Goal: Task Accomplishment & Management: Use online tool/utility

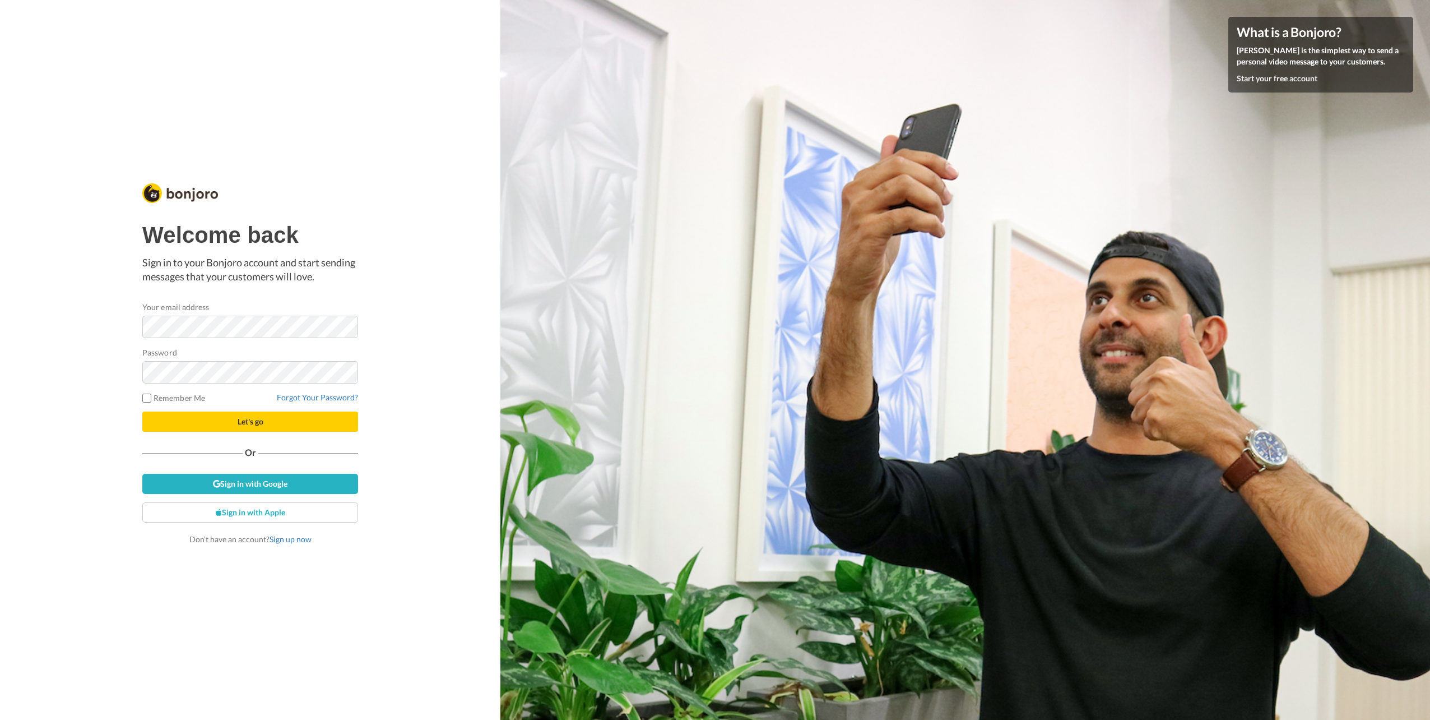
click at [345, 372] on keeper-lock "Open Keeper Popup" at bounding box center [344, 371] width 13 height 13
click at [397, 377] on div "Welcome back Sign in to your Bonjoro account and start sending messages that yo…" at bounding box center [250, 360] width 501 height 720
click at [406, 313] on div "Welcome back Sign in to your Bonjoro account and start sending messages that yo…" at bounding box center [250, 360] width 501 height 720
click at [435, 367] on div "Welcome back Sign in to your Bonjoro account and start sending messages that yo…" at bounding box center [250, 360] width 501 height 720
click at [304, 422] on button "Let's go" at bounding box center [250, 421] width 216 height 20
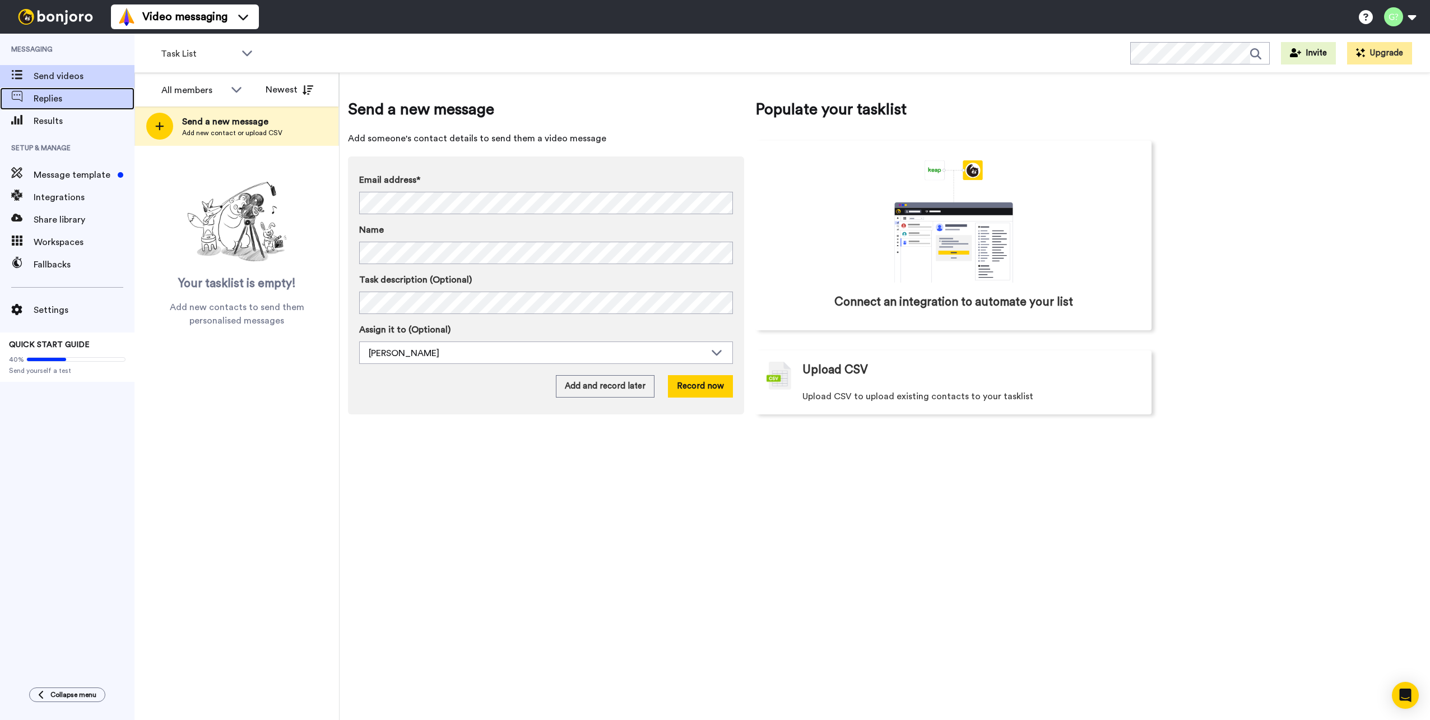
click at [64, 94] on span "Replies" at bounding box center [84, 98] width 101 height 13
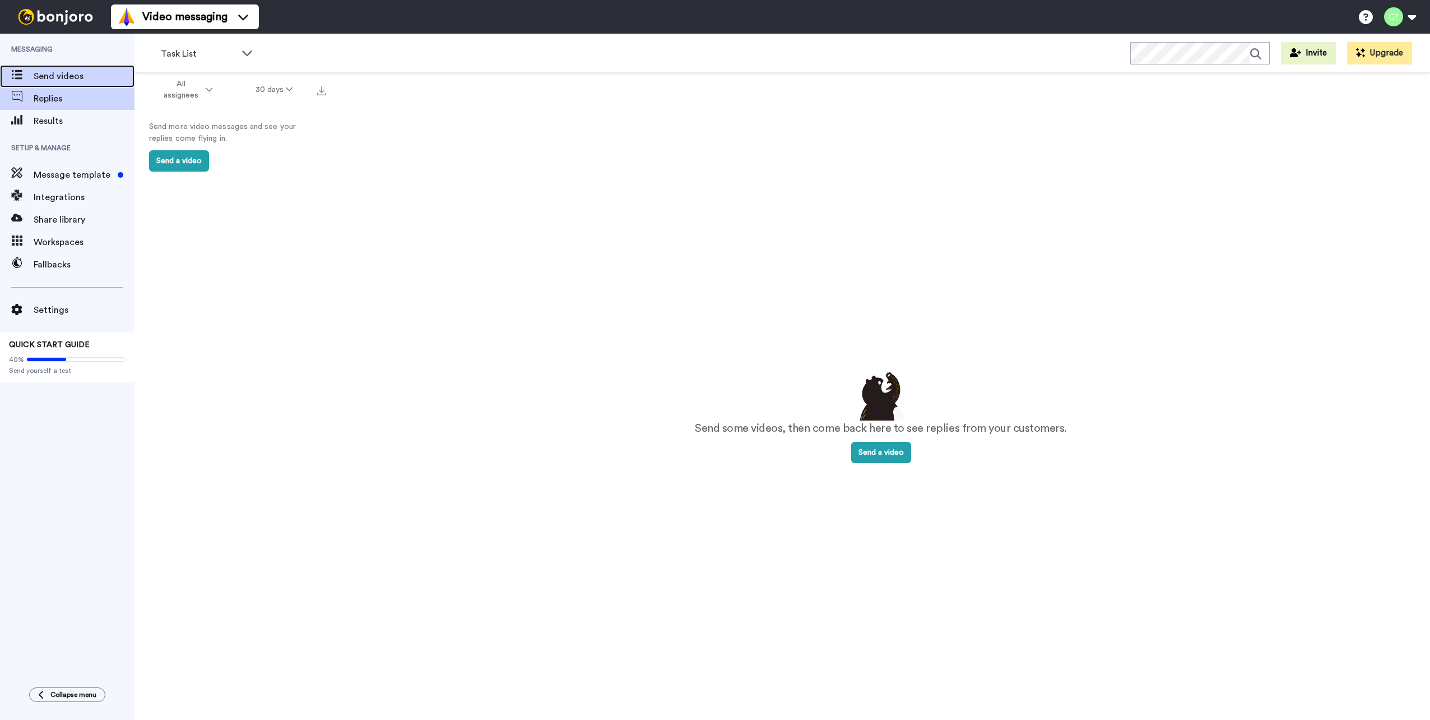
click at [64, 70] on span "Send videos" at bounding box center [84, 76] width 101 height 13
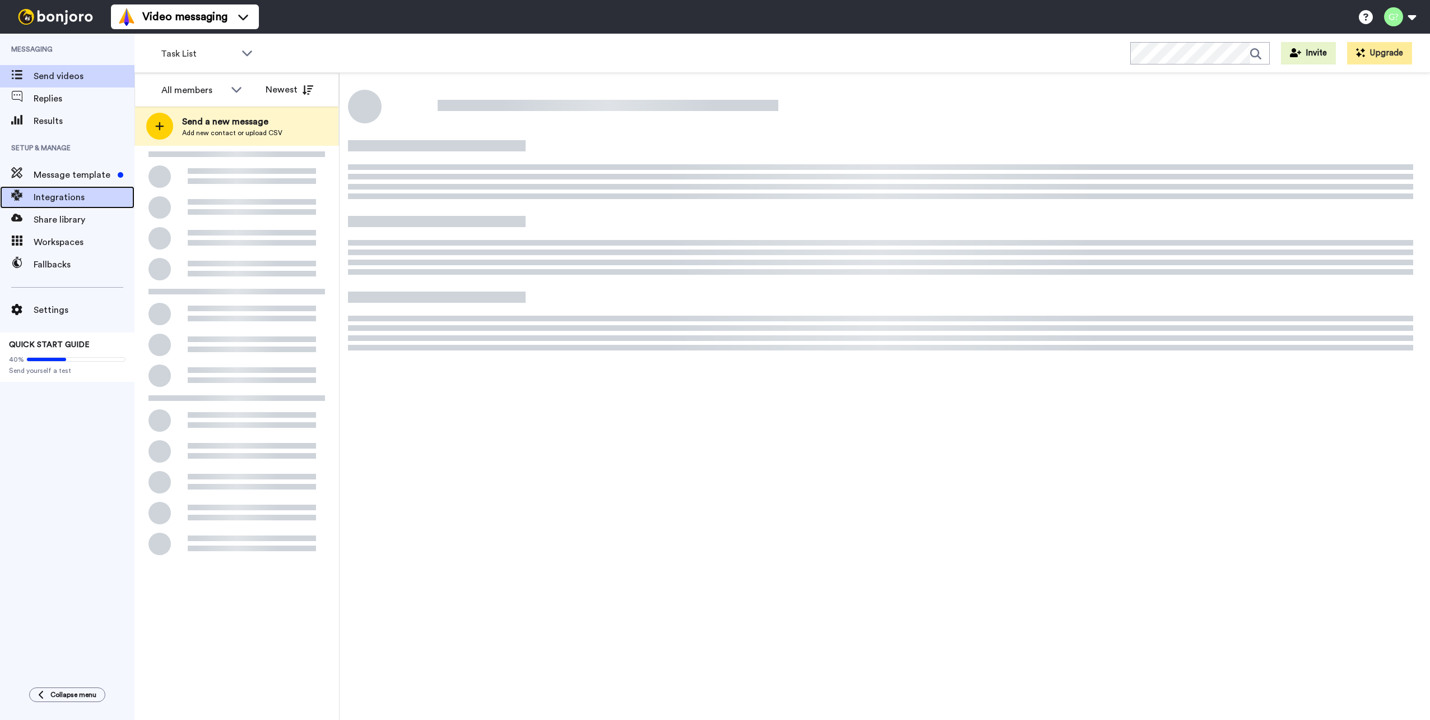
click at [74, 193] on span "Integrations" at bounding box center [84, 197] width 101 height 13
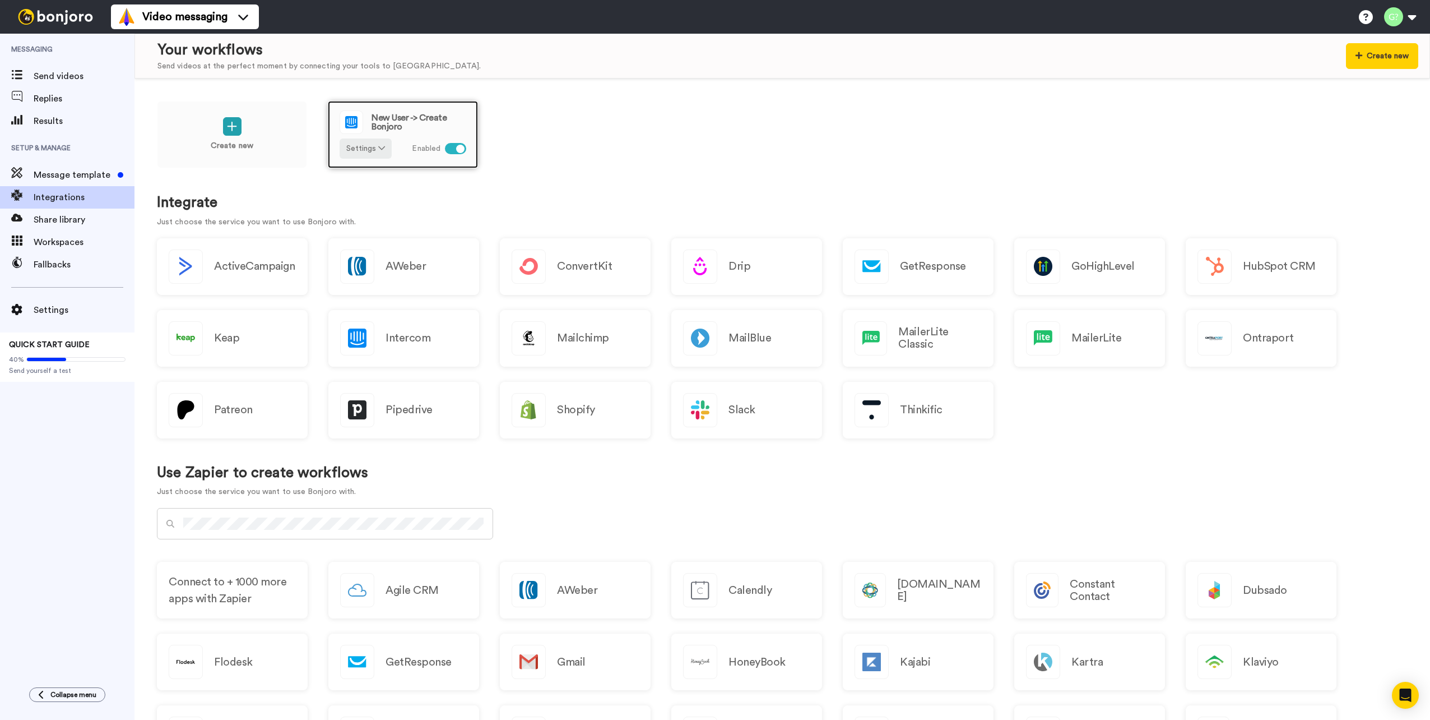
click at [427, 120] on span "New User -> Create Bonjoro" at bounding box center [419, 122] width 95 height 18
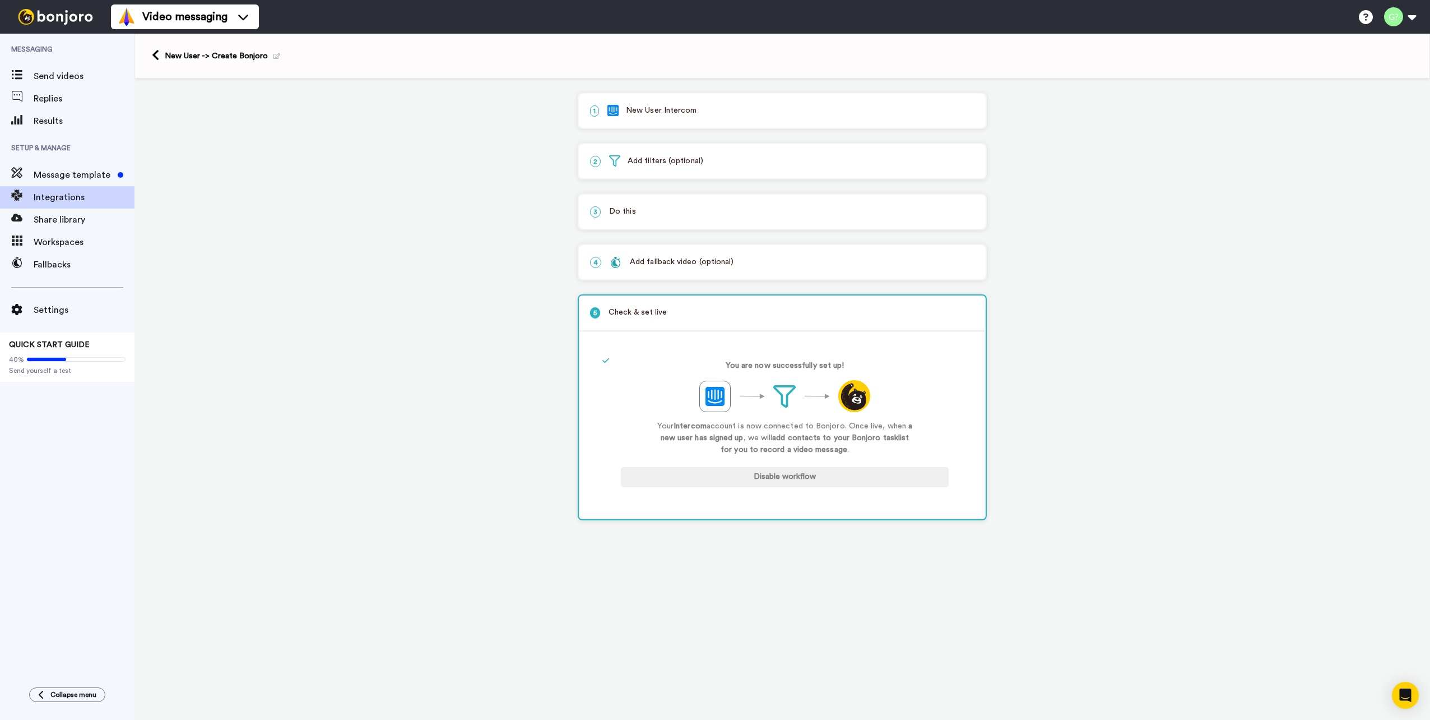
click at [734, 106] on p "1 New User Intercom" at bounding box center [782, 111] width 385 height 12
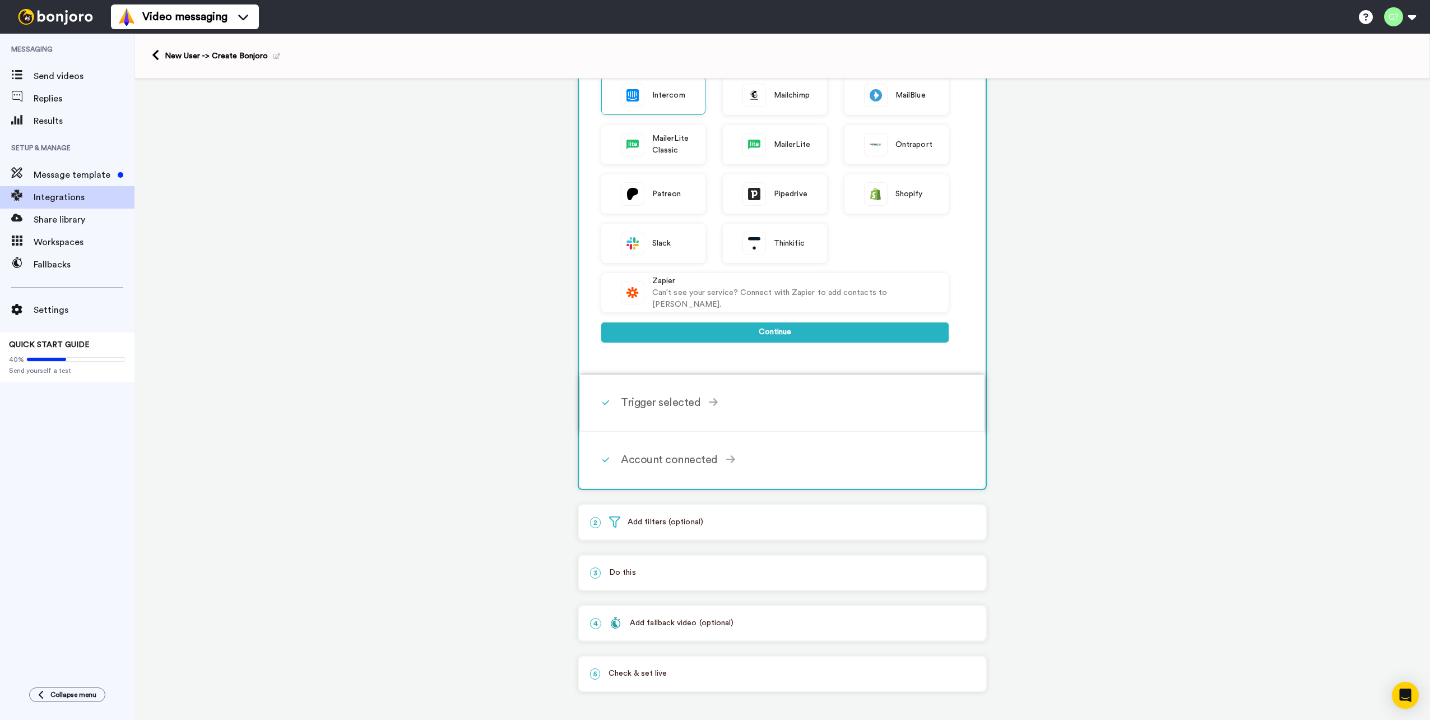
click at [716, 406] on div "Trigger selected" at bounding box center [785, 402] width 328 height 17
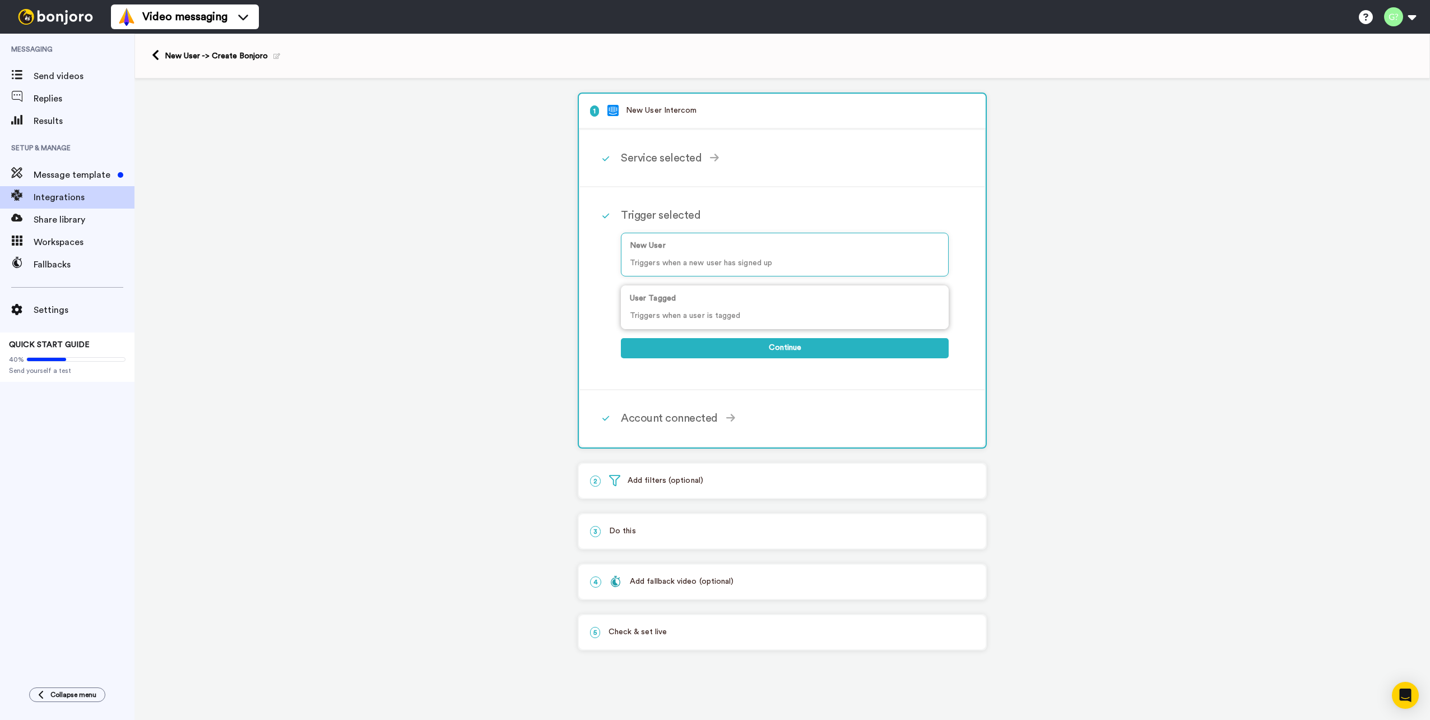
click at [771, 302] on p "User Tagged" at bounding box center [785, 299] width 310 height 12
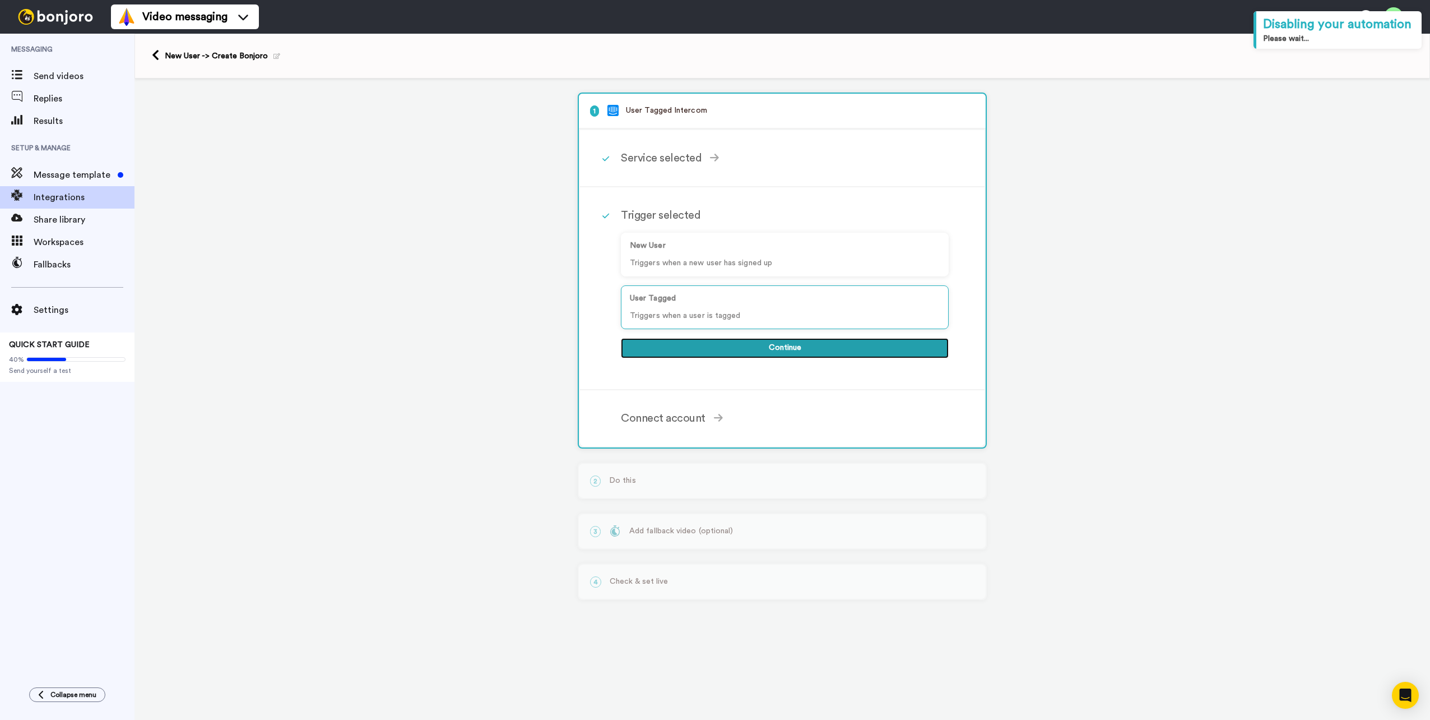
click at [781, 341] on button "Continue" at bounding box center [785, 348] width 328 height 20
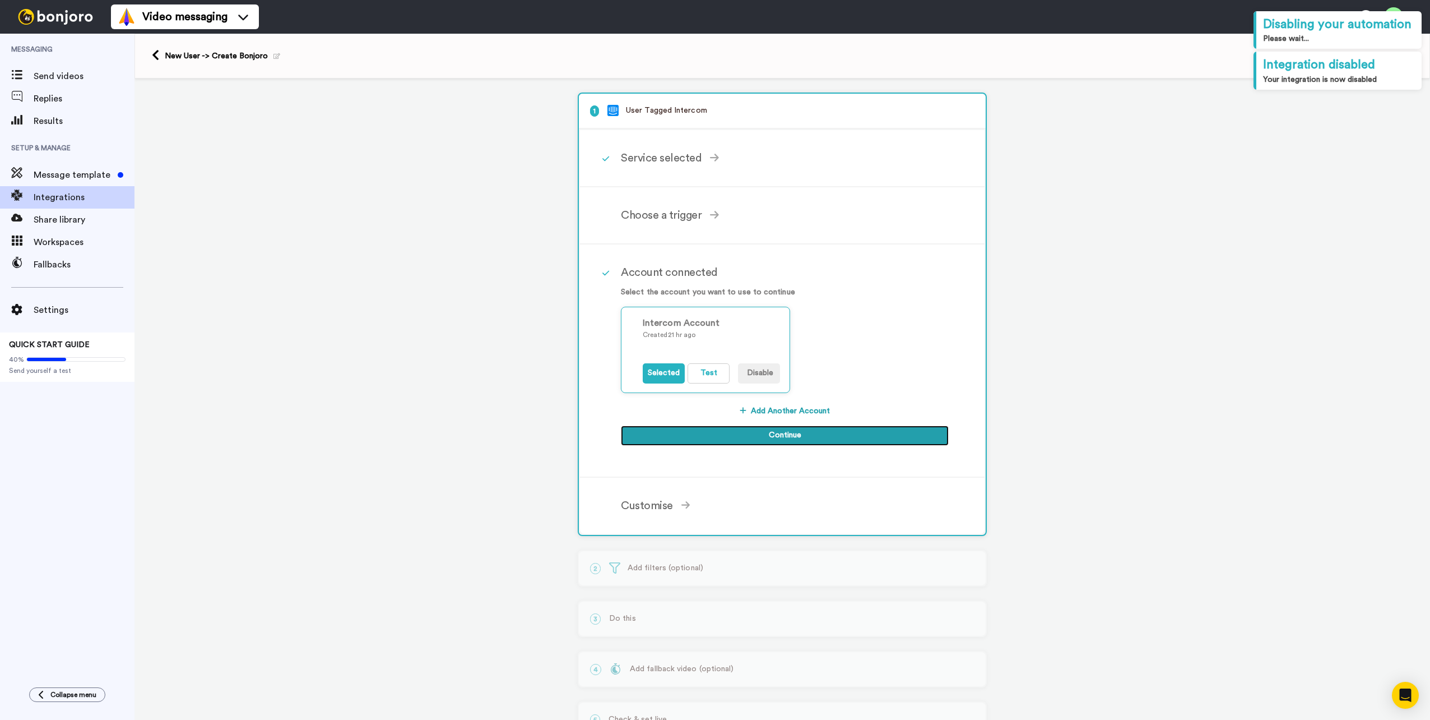
click at [777, 433] on button "Continue" at bounding box center [785, 435] width 328 height 20
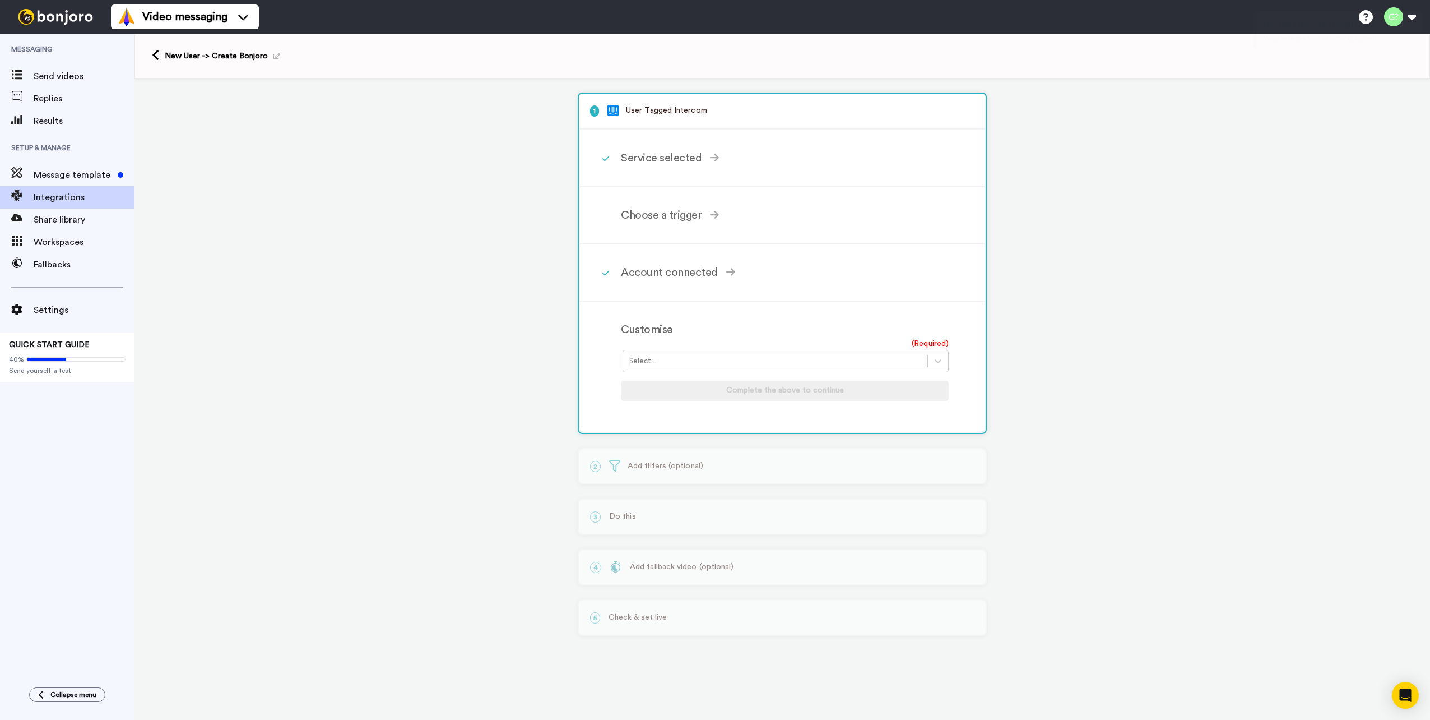
click at [767, 369] on div "Select..." at bounding box center [786, 361] width 326 height 22
click at [670, 215] on div "Choose a trigger" at bounding box center [785, 215] width 328 height 17
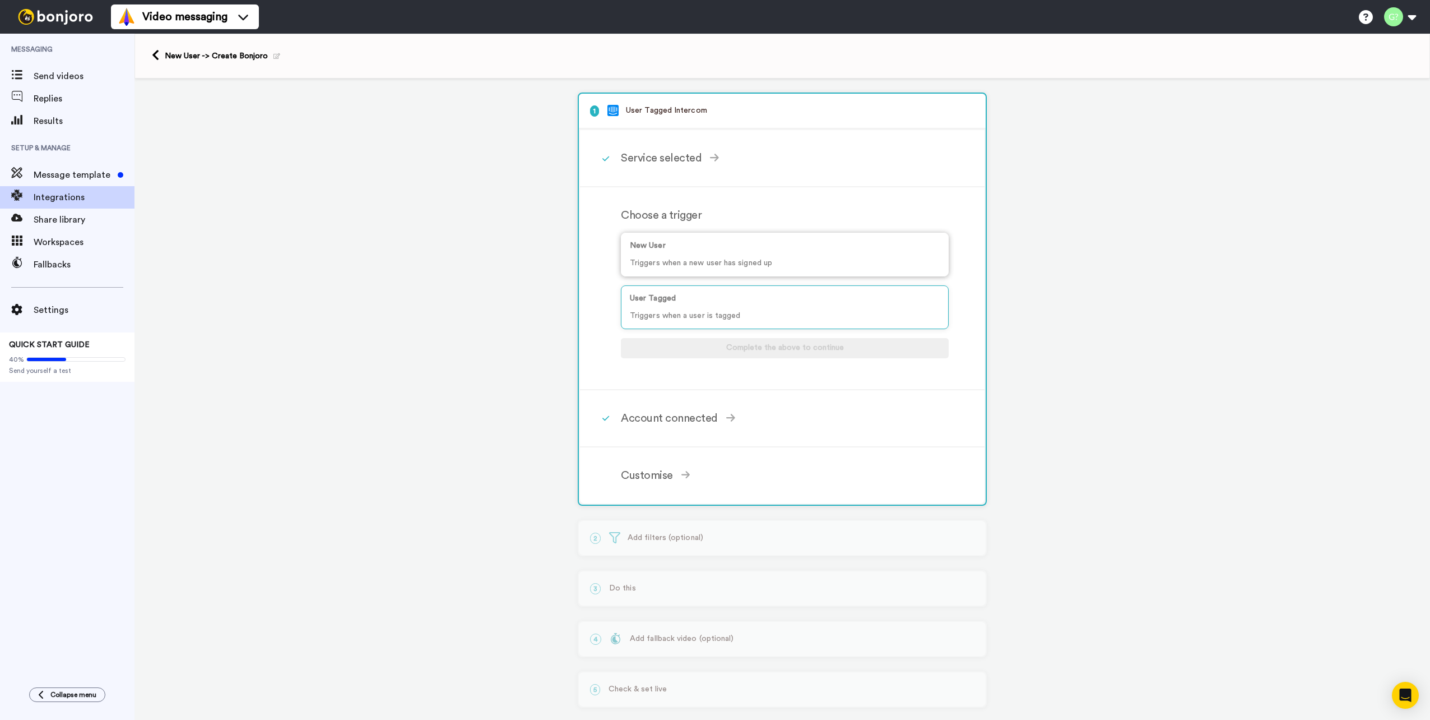
click at [707, 264] on p "Triggers when a new user has signed up" at bounding box center [785, 263] width 310 height 12
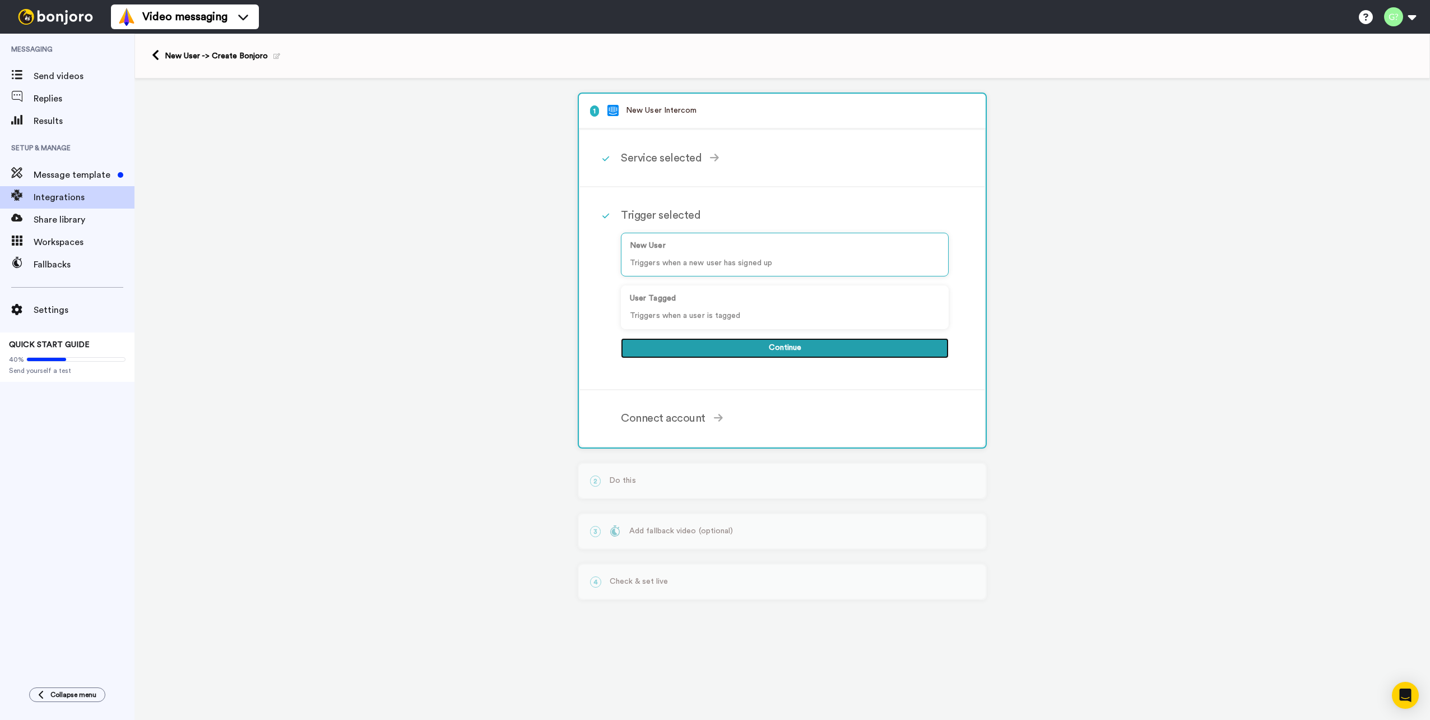
click at [746, 351] on button "Continue" at bounding box center [785, 348] width 328 height 20
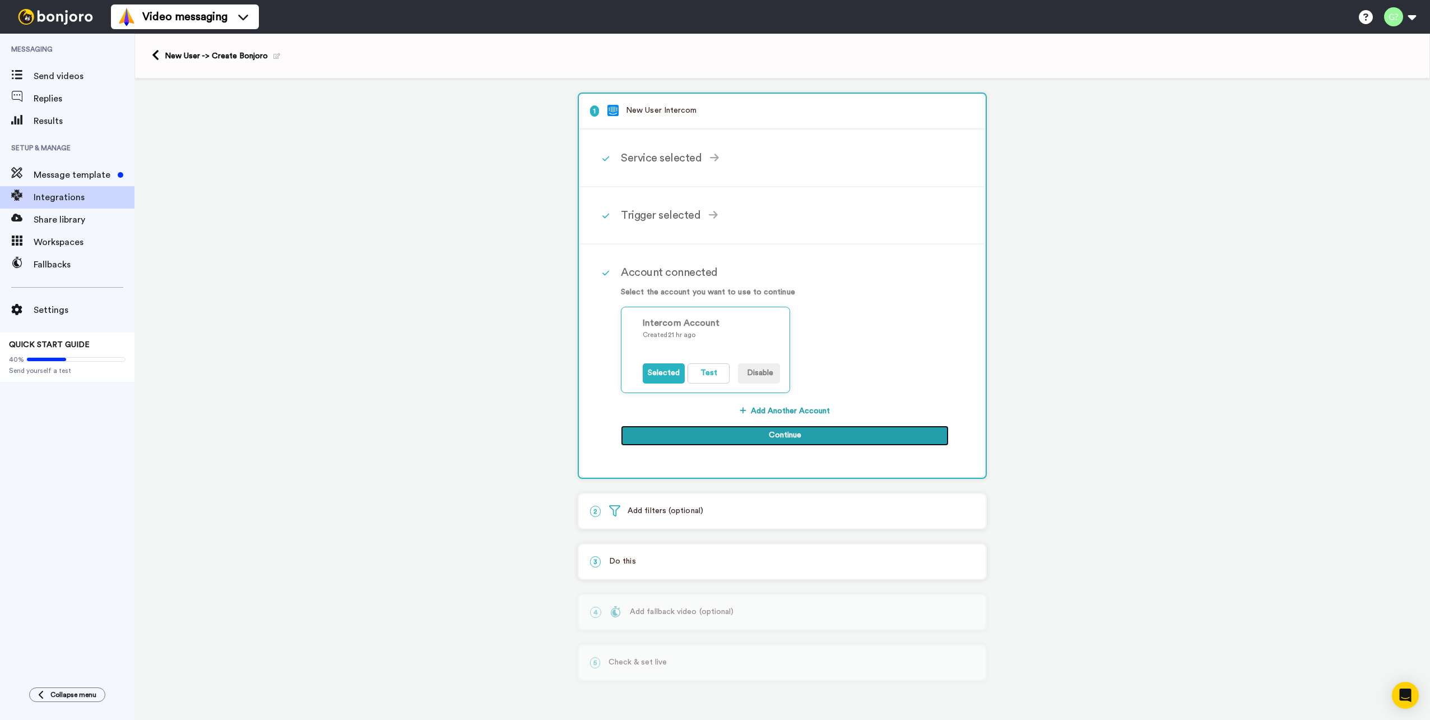
click at [729, 430] on button "Continue" at bounding box center [785, 435] width 328 height 20
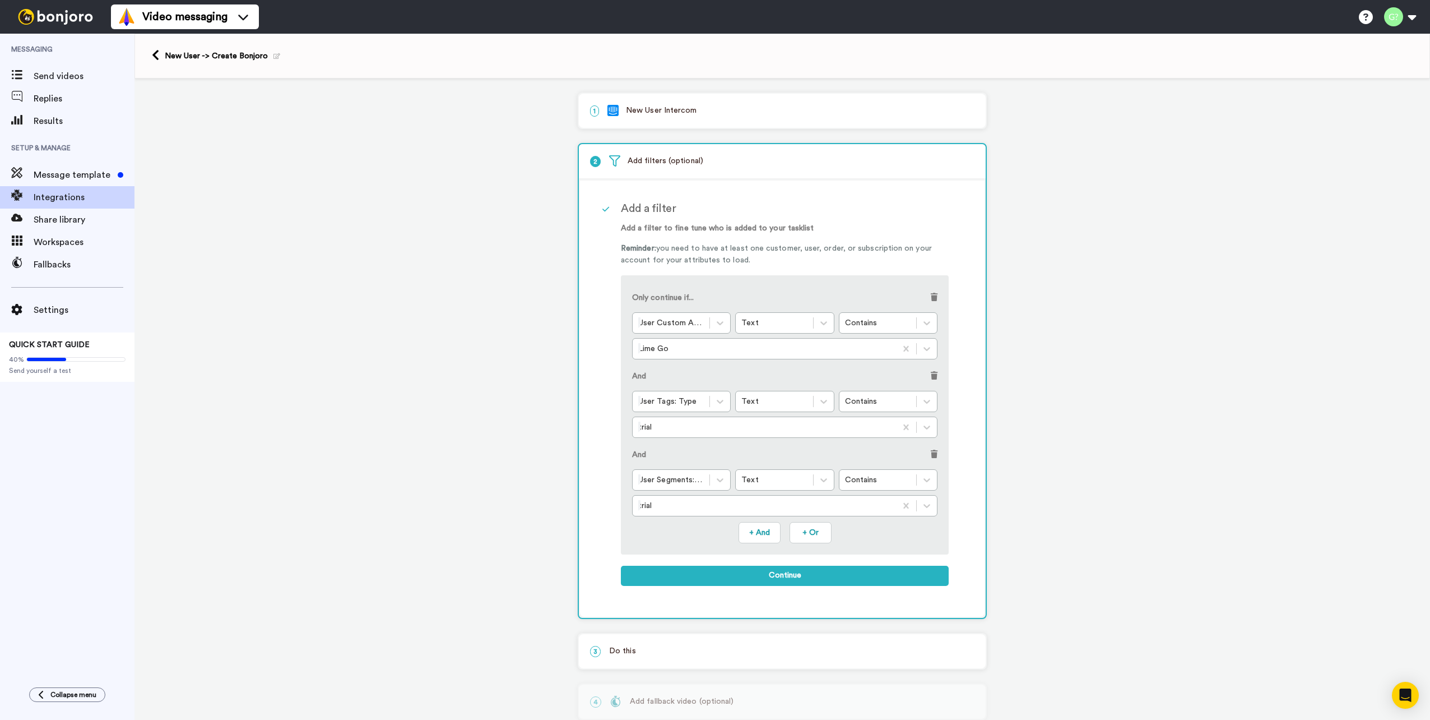
click at [931, 376] on span at bounding box center [934, 376] width 7 height 8
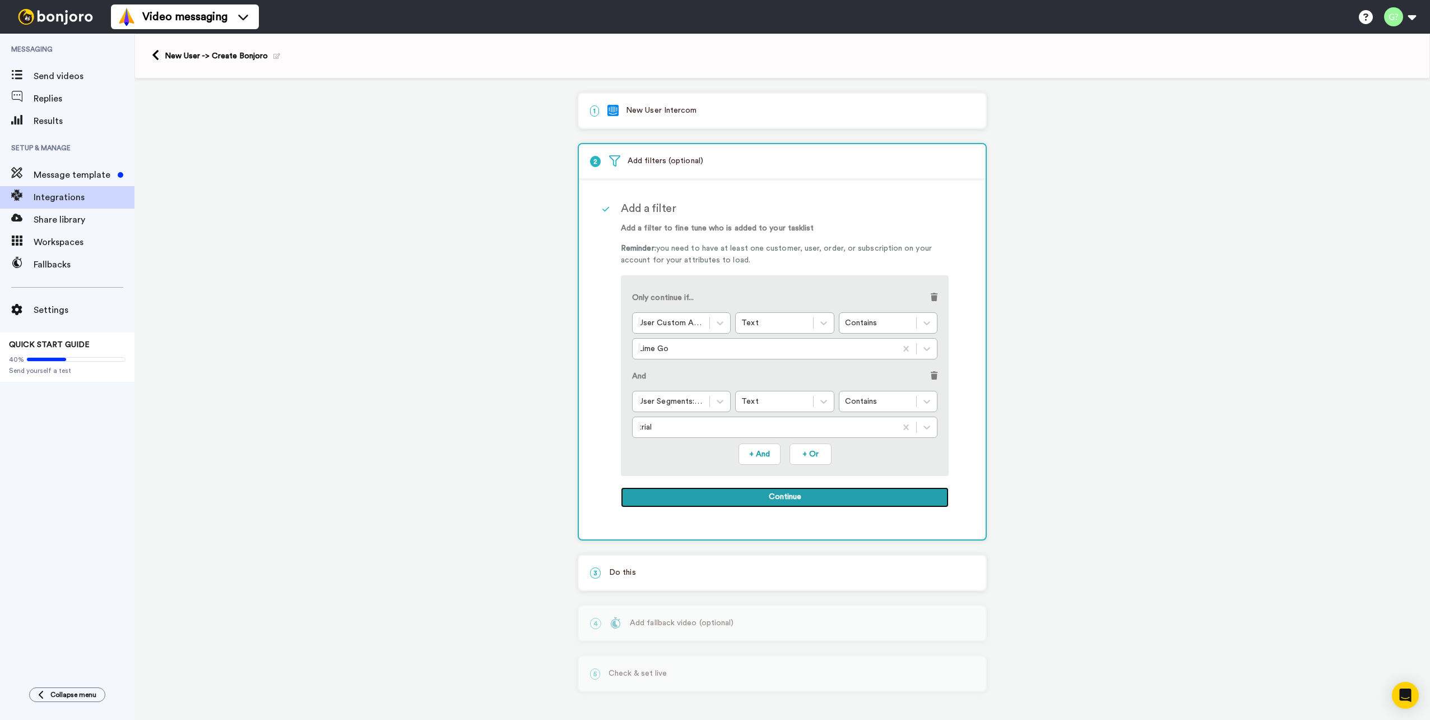
click at [795, 493] on button "Continue" at bounding box center [785, 497] width 328 height 20
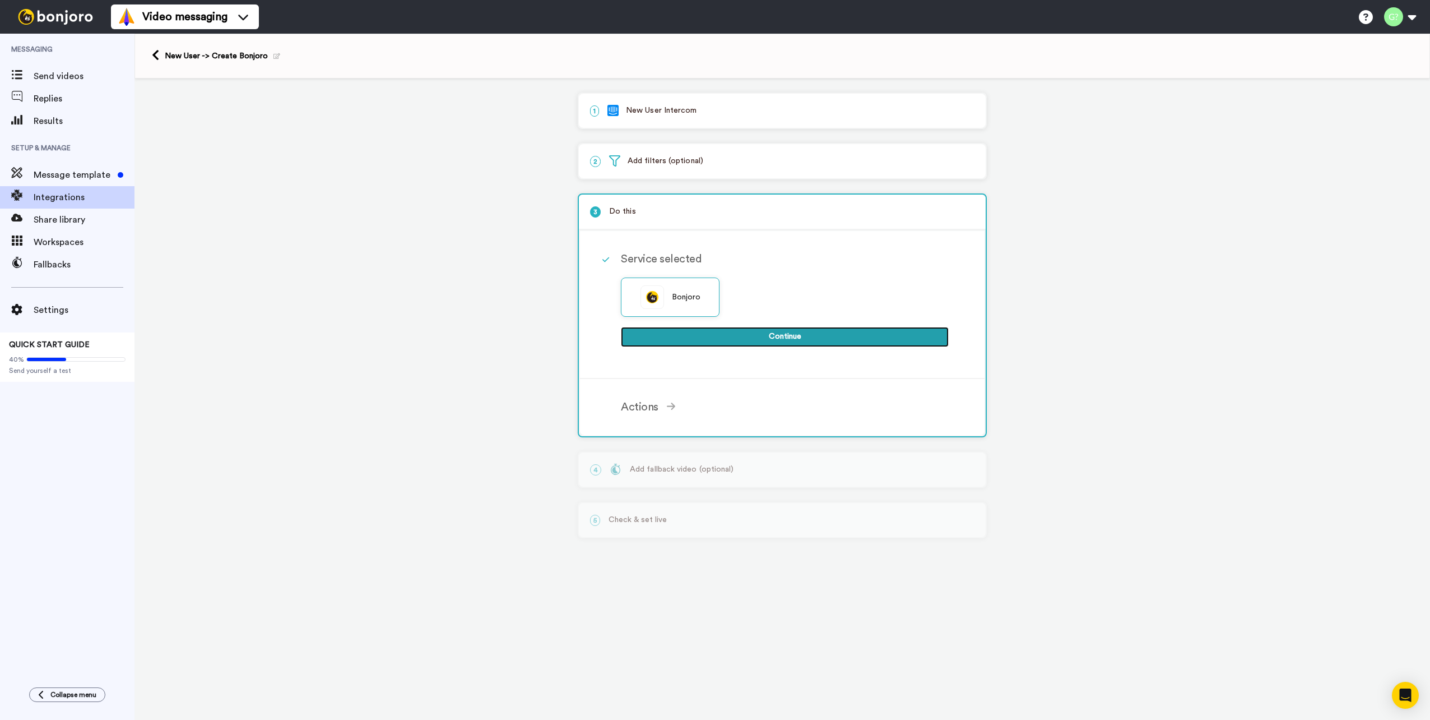
click at [793, 336] on button "Continue" at bounding box center [785, 337] width 328 height 20
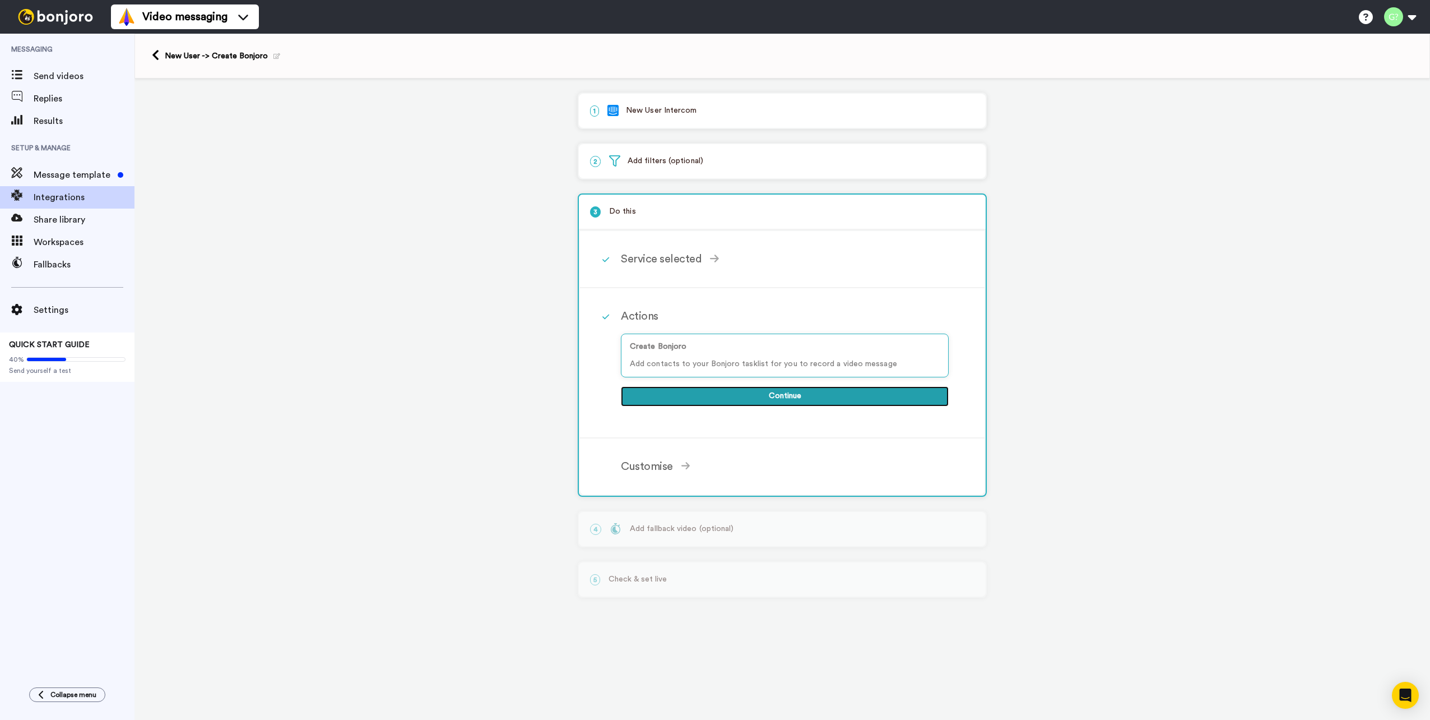
click at [803, 397] on button "Continue" at bounding box center [785, 396] width 328 height 20
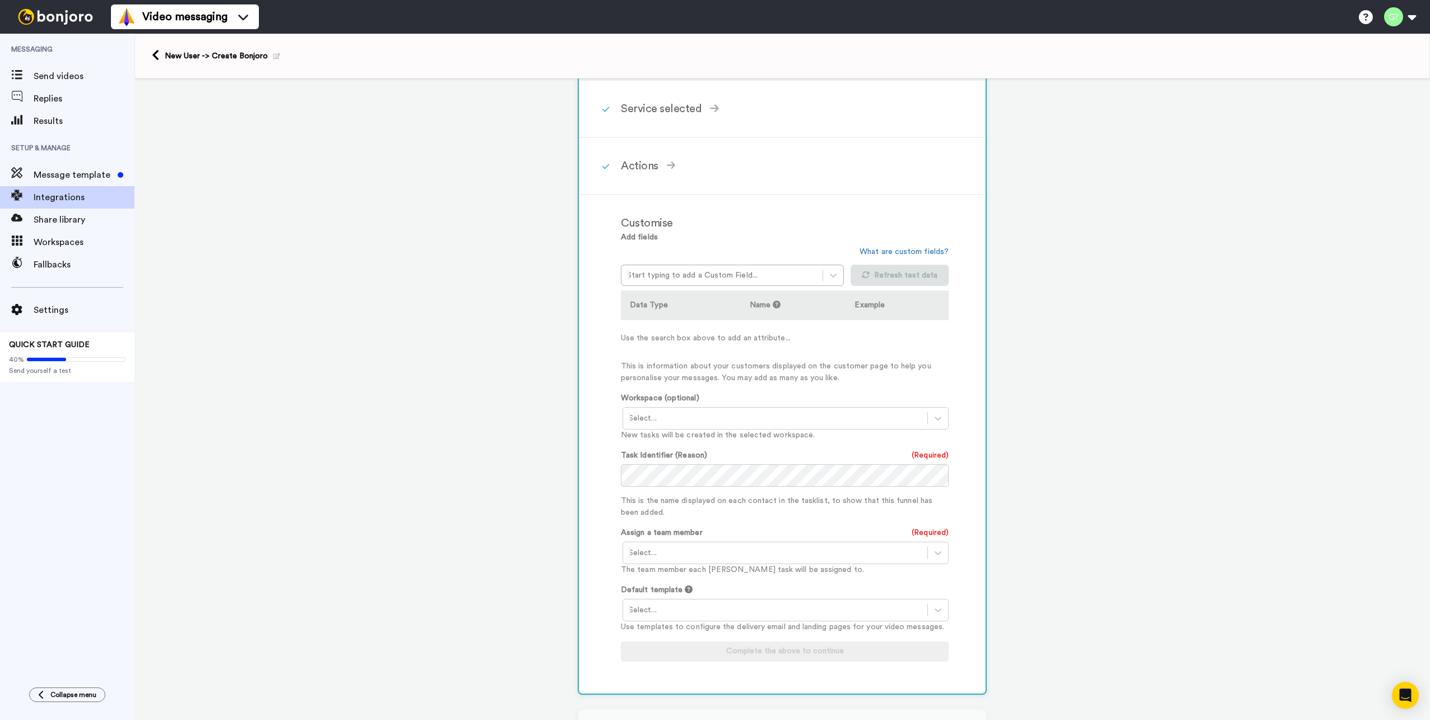
scroll to position [254, 0]
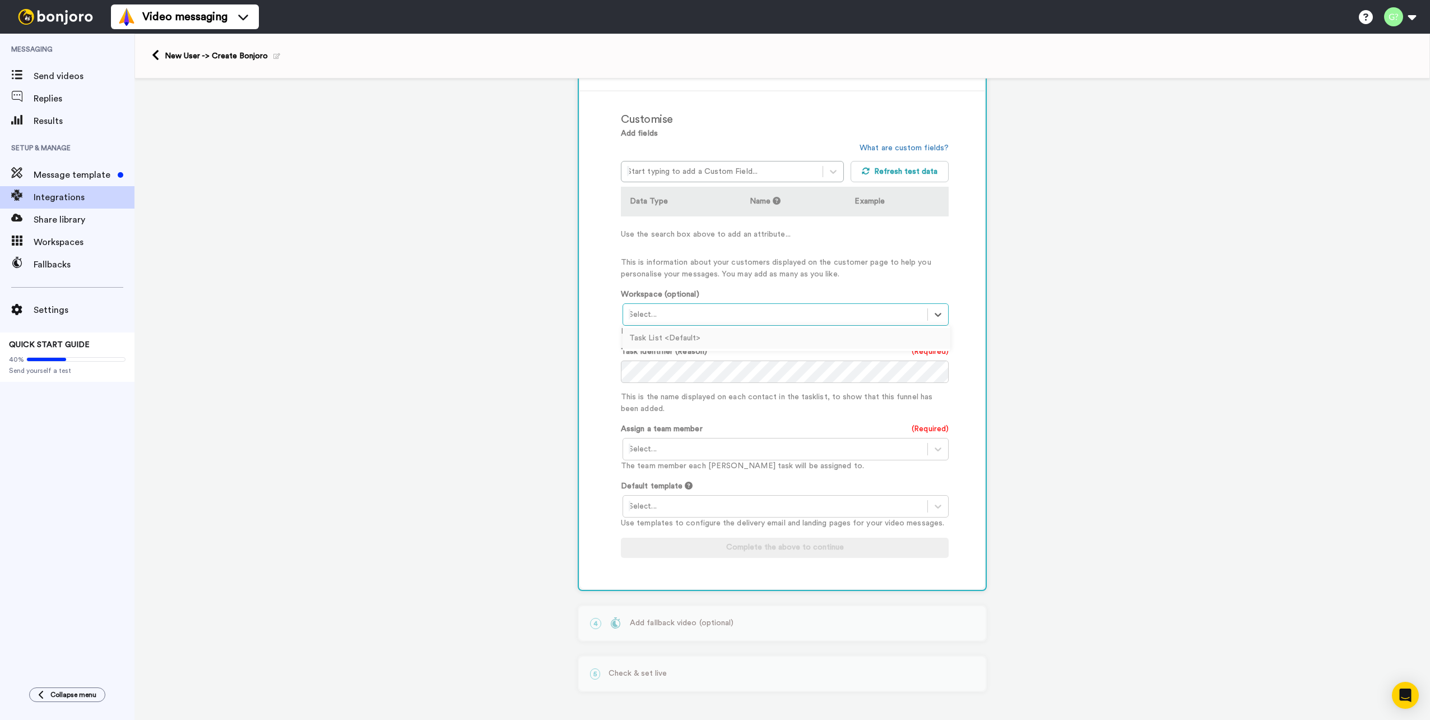
click at [762, 311] on div at bounding box center [775, 314] width 293 height 13
click at [714, 341] on div "Task List <Default>" at bounding box center [787, 338] width 328 height 21
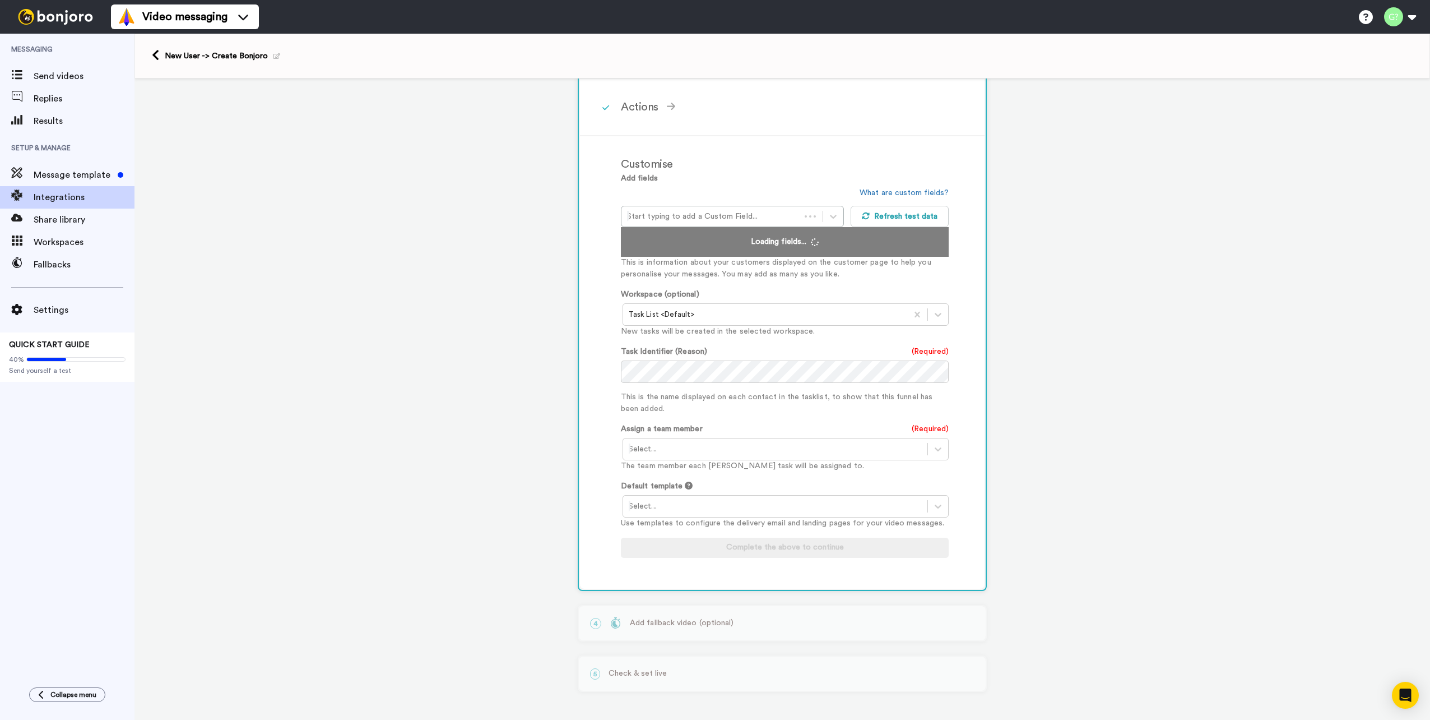
click at [712, 467] on p "The team member each Bonjoro task will be assigned to." at bounding box center [785, 466] width 328 height 12
click at [712, 457] on div "Select..." at bounding box center [775, 449] width 304 height 18
click at [711, 449] on div at bounding box center [775, 448] width 293 height 13
drag, startPoint x: 711, startPoint y: 450, endPoint x: 709, endPoint y: 459, distance: 9.1
click at [711, 450] on div at bounding box center [775, 448] width 293 height 13
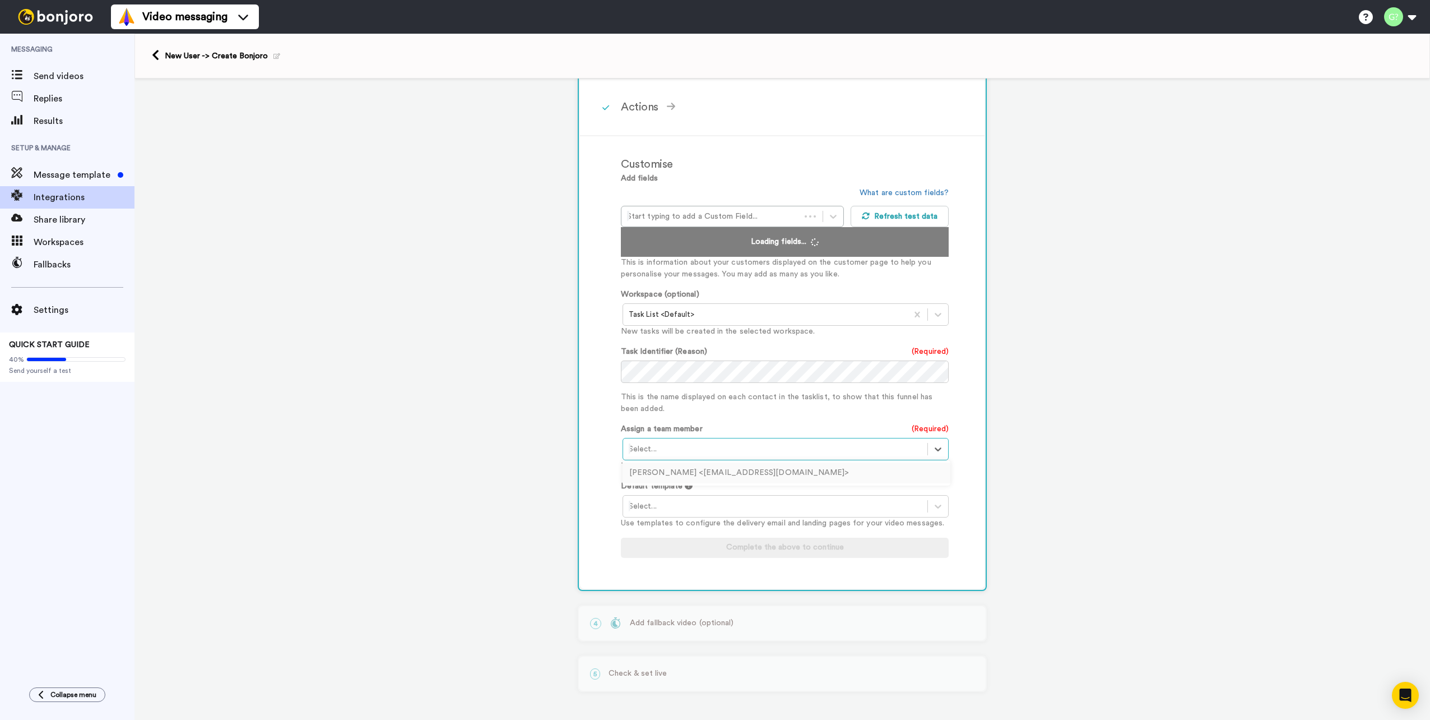
click at [702, 476] on div "Georg Åhrström <georg.ahrstrom@lime.tech>" at bounding box center [787, 472] width 328 height 21
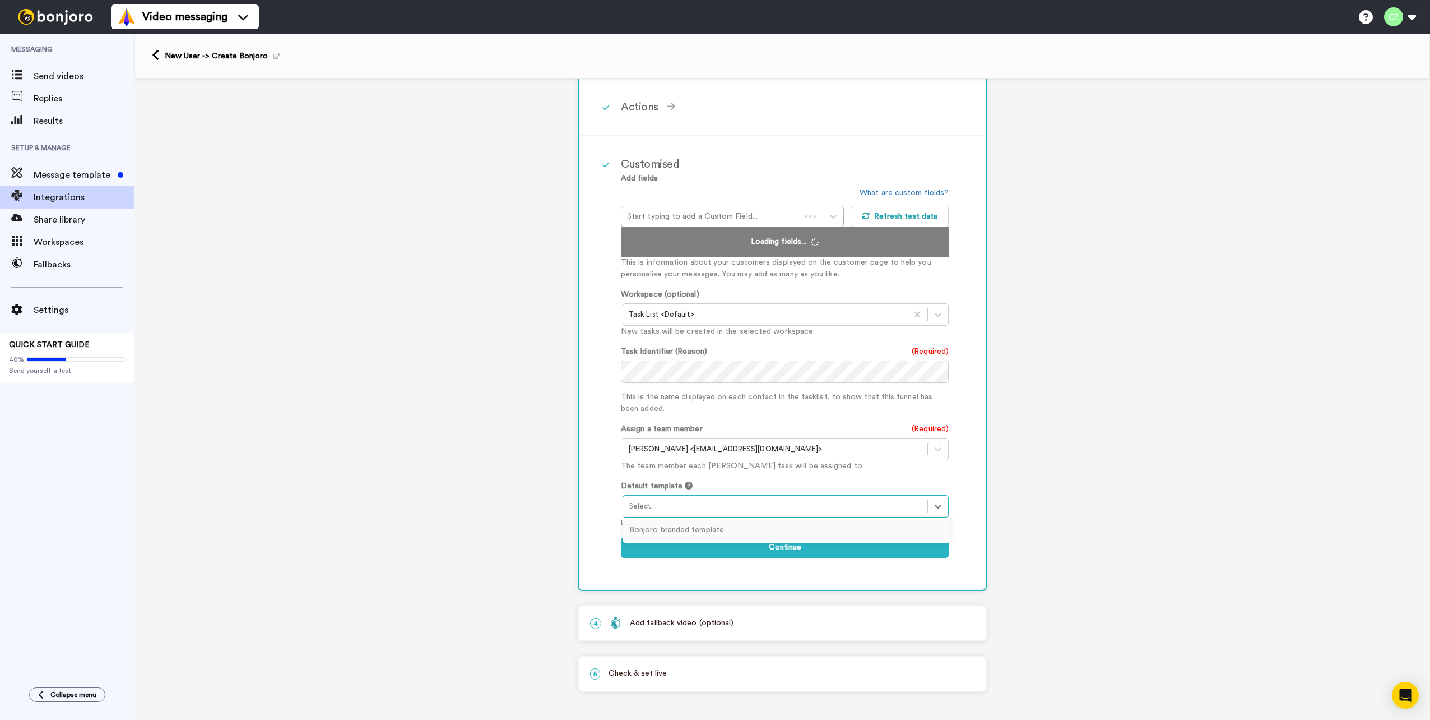
click at [703, 508] on div at bounding box center [775, 505] width 293 height 13
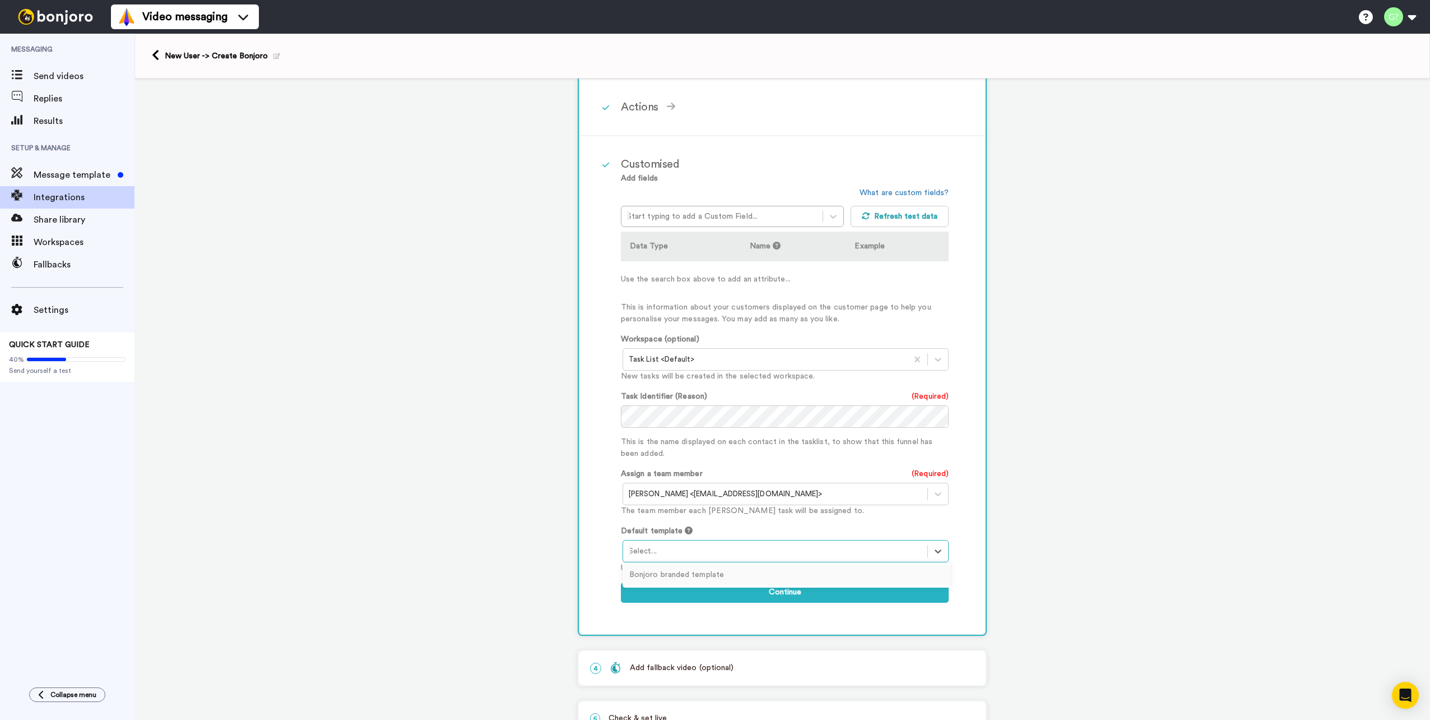
click at [697, 534] on div "Default template option Bonjoro branded template focused, 1 of 1. 1 result avai…" at bounding box center [785, 549] width 328 height 49
click at [696, 547] on div at bounding box center [775, 550] width 293 height 13
click at [789, 517] on div "Add fields Start typing to add a Custom Field... What are custom fields? Refres…" at bounding box center [785, 393] width 328 height 441
click at [768, 594] on button "Continue" at bounding box center [785, 592] width 328 height 20
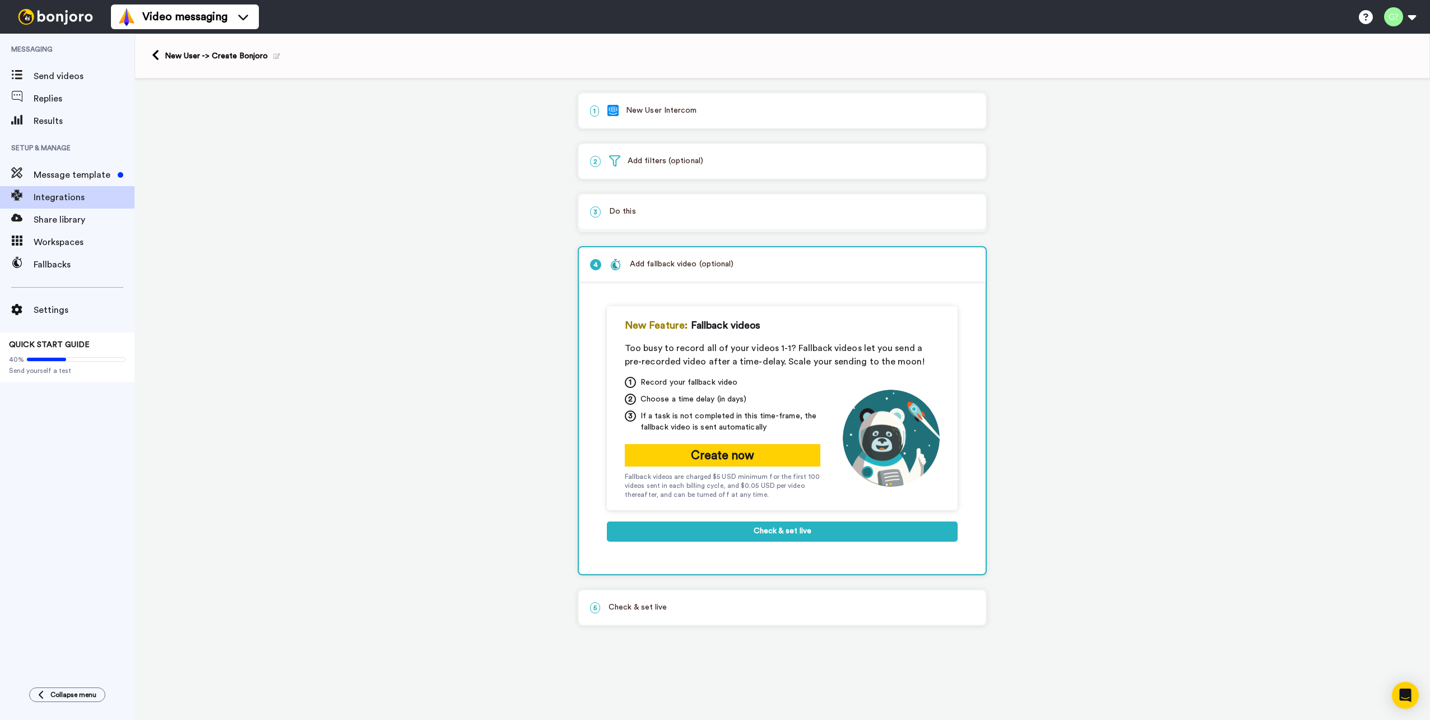
scroll to position [0, 0]
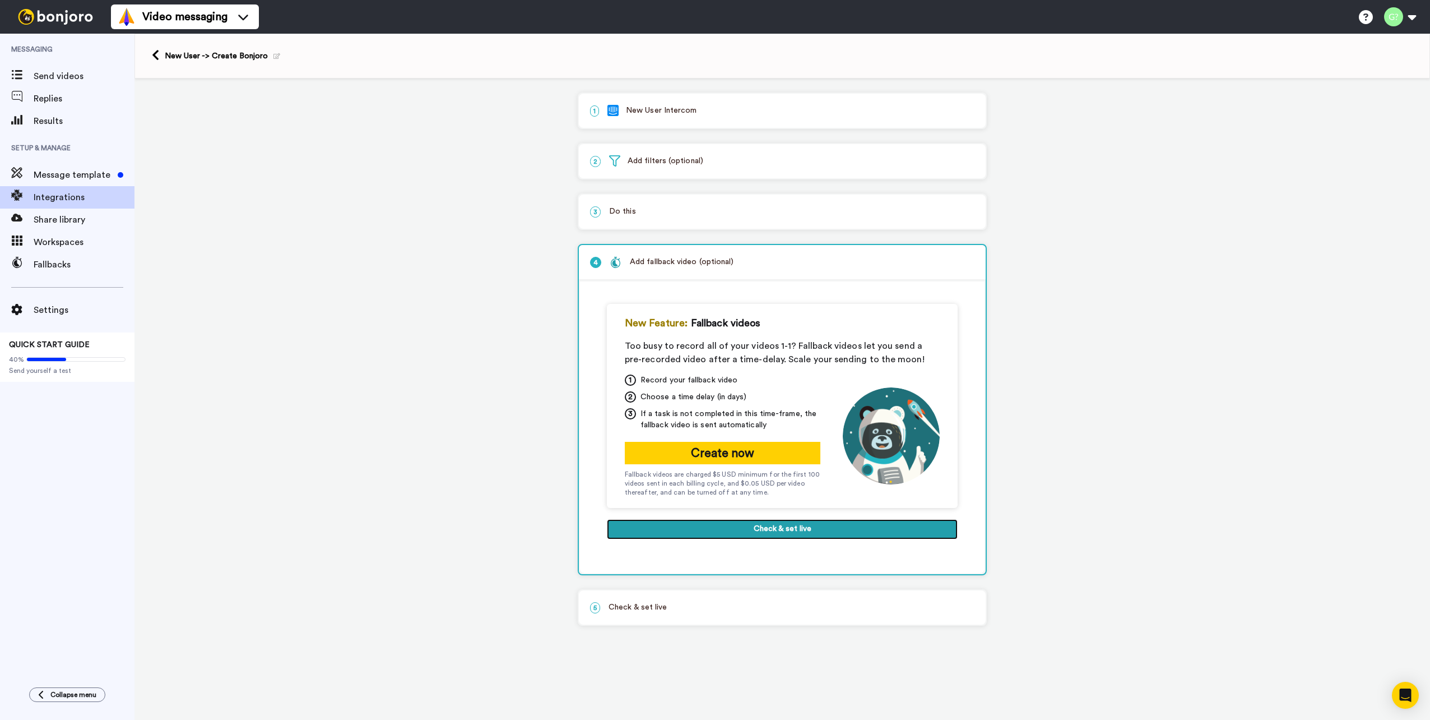
click at [782, 529] on button "Check & set live" at bounding box center [782, 529] width 351 height 20
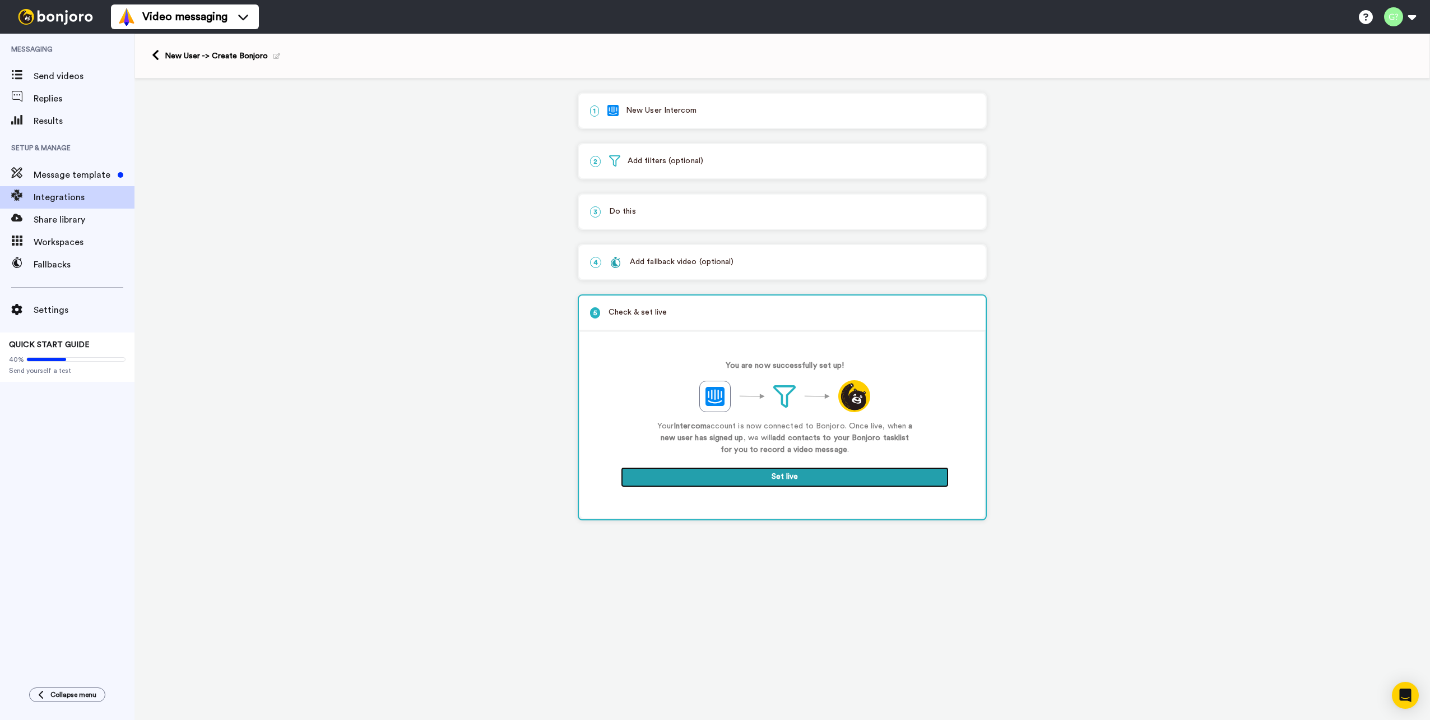
click at [796, 479] on button "Set live" at bounding box center [785, 477] width 328 height 20
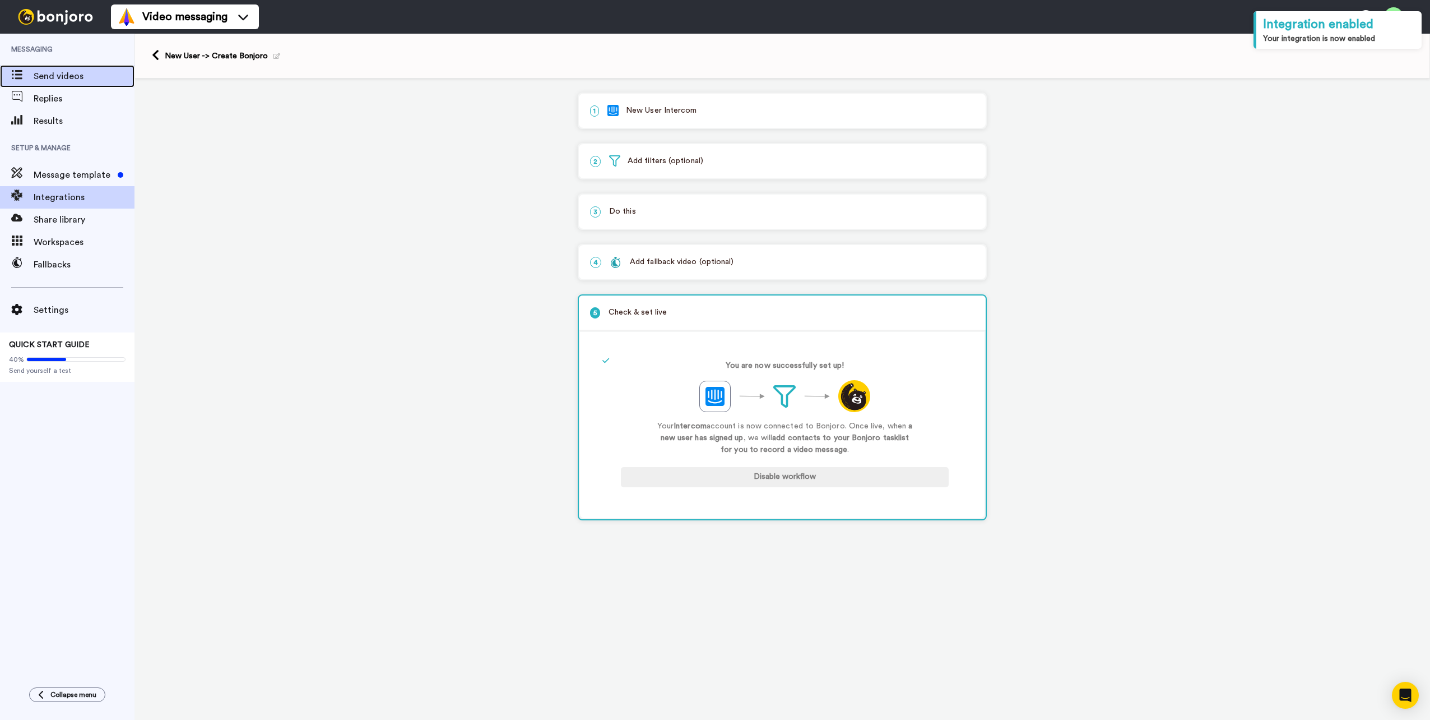
click at [67, 77] on span "Send videos" at bounding box center [84, 76] width 101 height 13
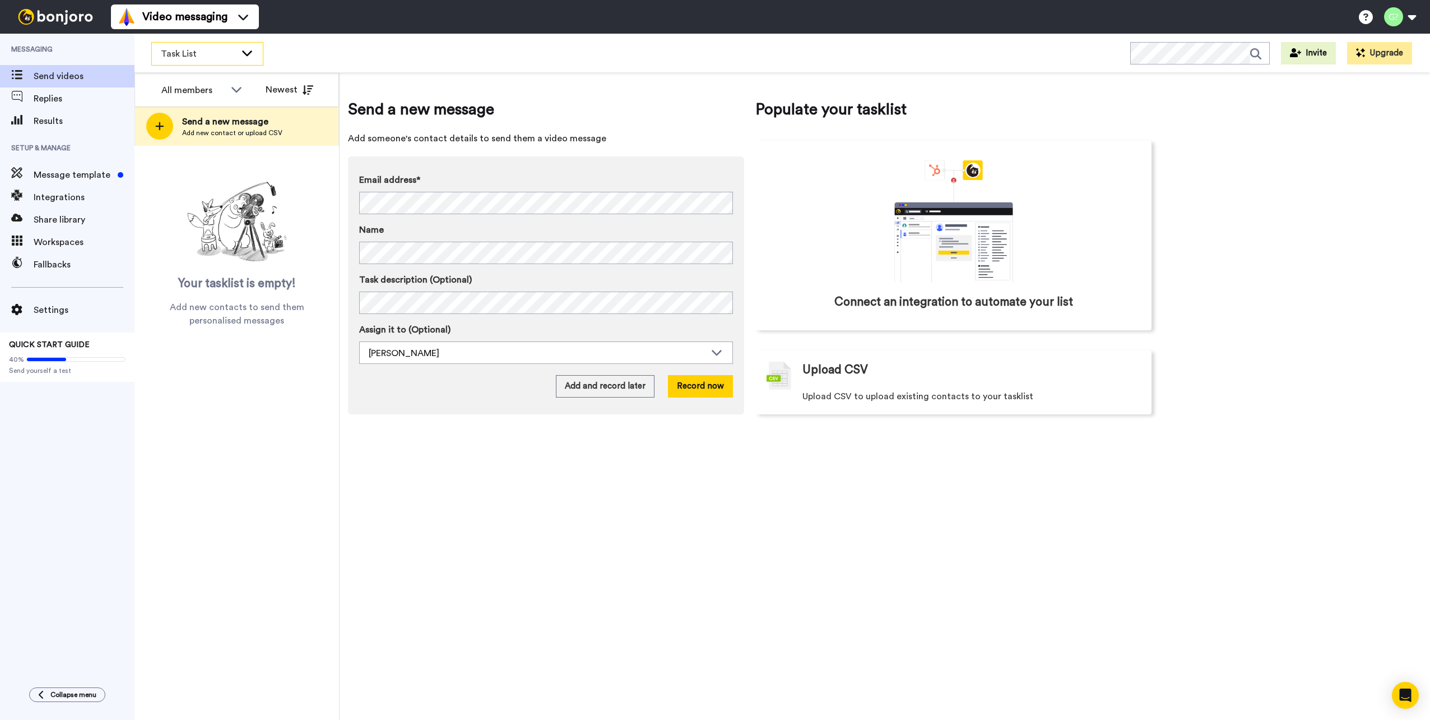
click at [247, 52] on icon at bounding box center [246, 52] width 13 height 11
click at [219, 103] on li "All" at bounding box center [221, 105] width 140 height 36
click at [1276, 187] on div "Send a new message Add someone's contact details to send them a video message E…" at bounding box center [885, 396] width 1091 height 647
